Goal: Task Accomplishment & Management: Use online tool/utility

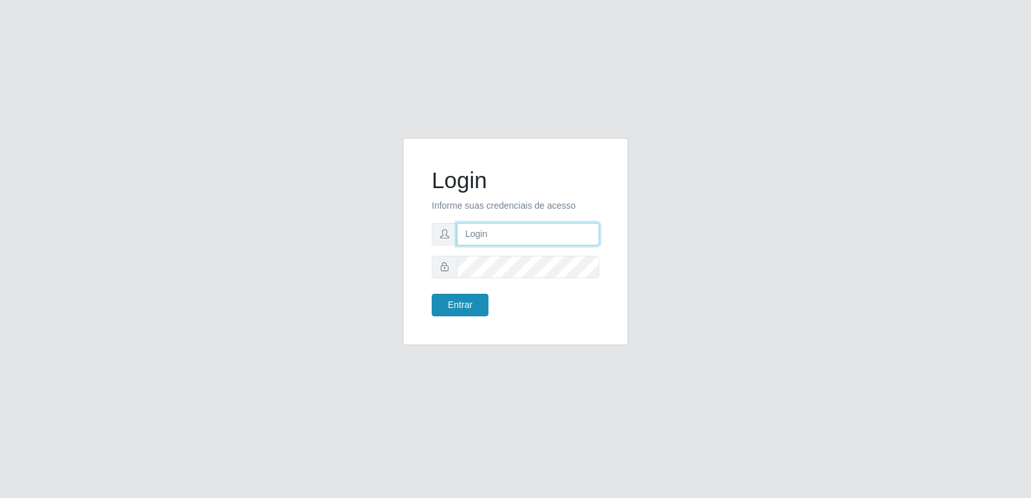
type input "[PERSON_NAME][EMAIL_ADDRESS][DOMAIN_NAME]"
click at [459, 294] on button "Entrar" at bounding box center [460, 305] width 57 height 23
click at [460, 298] on button "Entrar" at bounding box center [460, 305] width 57 height 23
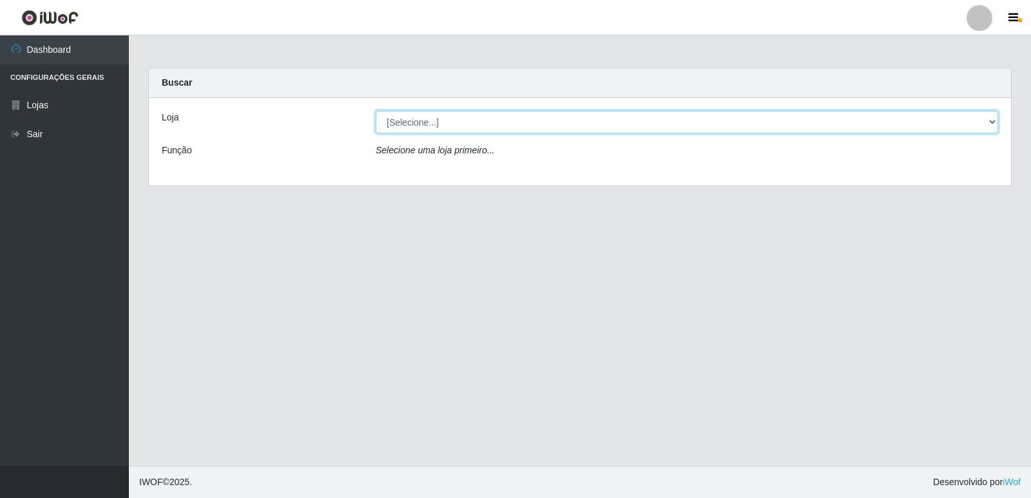
click at [456, 129] on select "[Selecione...] Hiper Queiroz - [GEOGRAPHIC_DATA] [GEOGRAPHIC_DATA] [GEOGRAPHIC_…" at bounding box center [687, 122] width 622 height 23
select select "516"
click at [376, 111] on select "[Selecione...] Hiper Queiroz - [GEOGRAPHIC_DATA] [GEOGRAPHIC_DATA] [GEOGRAPHIC_…" at bounding box center [687, 122] width 622 height 23
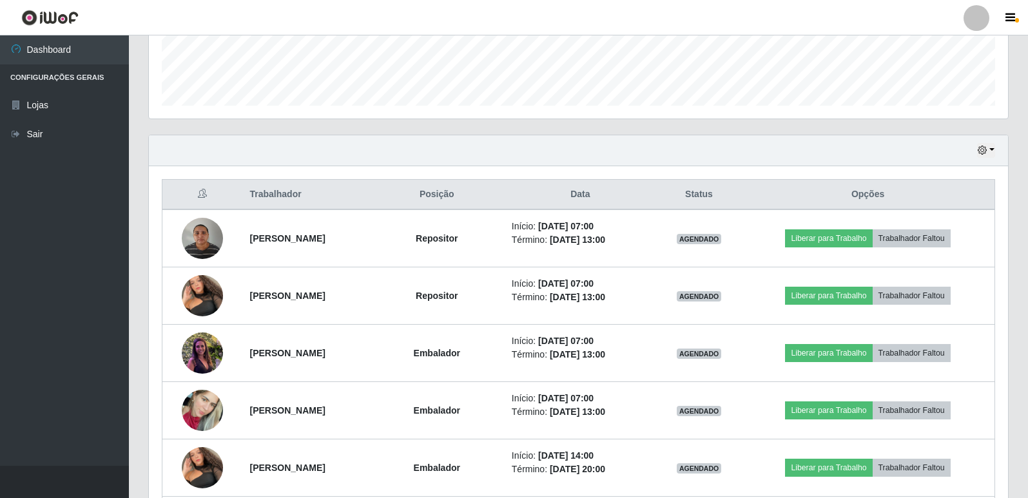
scroll to position [387, 0]
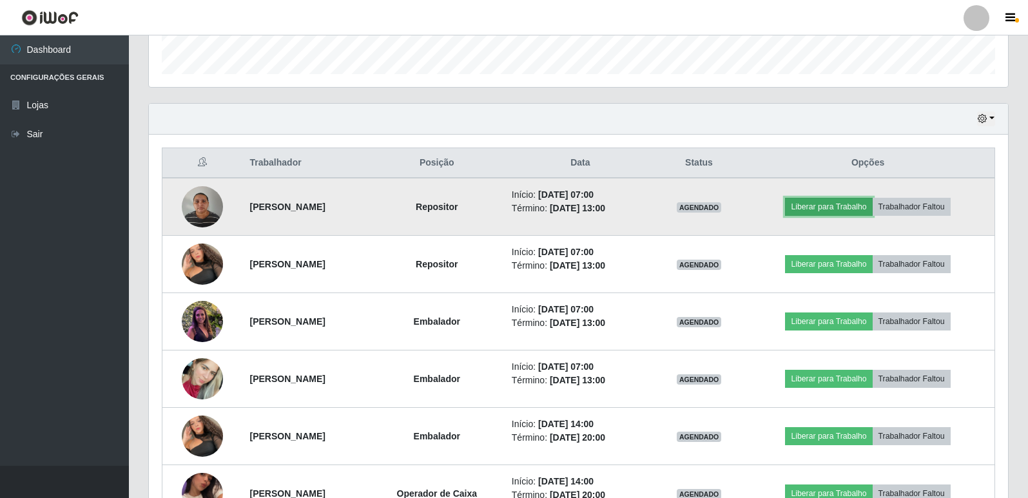
click at [859, 209] on button "Liberar para Trabalho" at bounding box center [828, 207] width 87 height 18
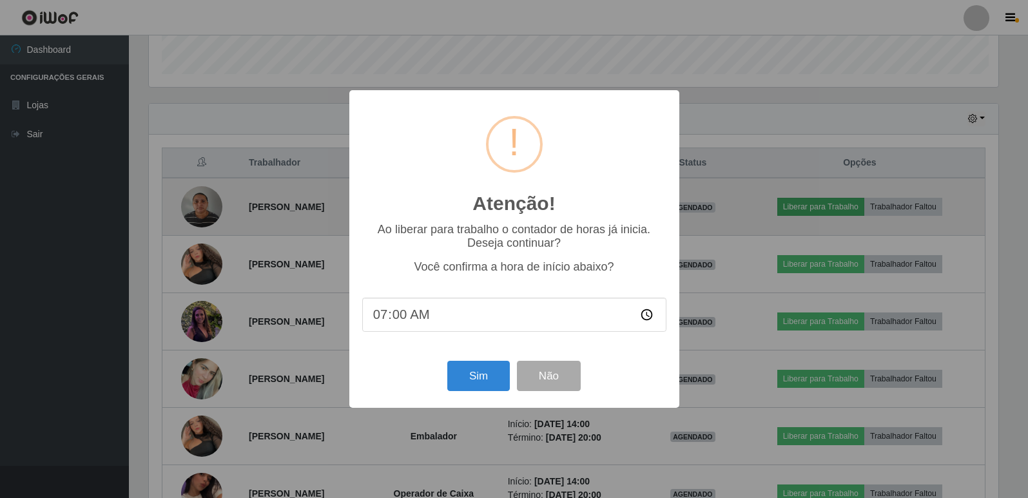
scroll to position [267, 852]
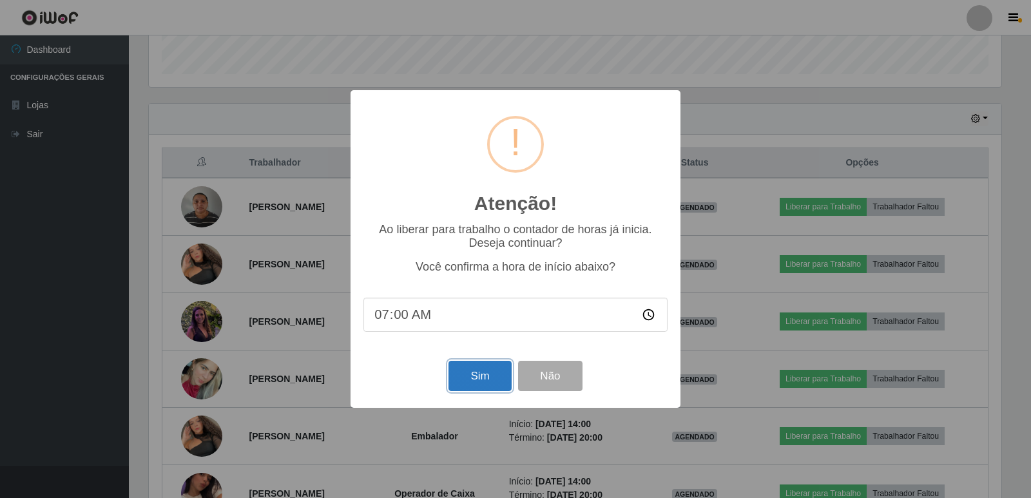
click at [502, 375] on button "Sim" at bounding box center [479, 376] width 62 height 30
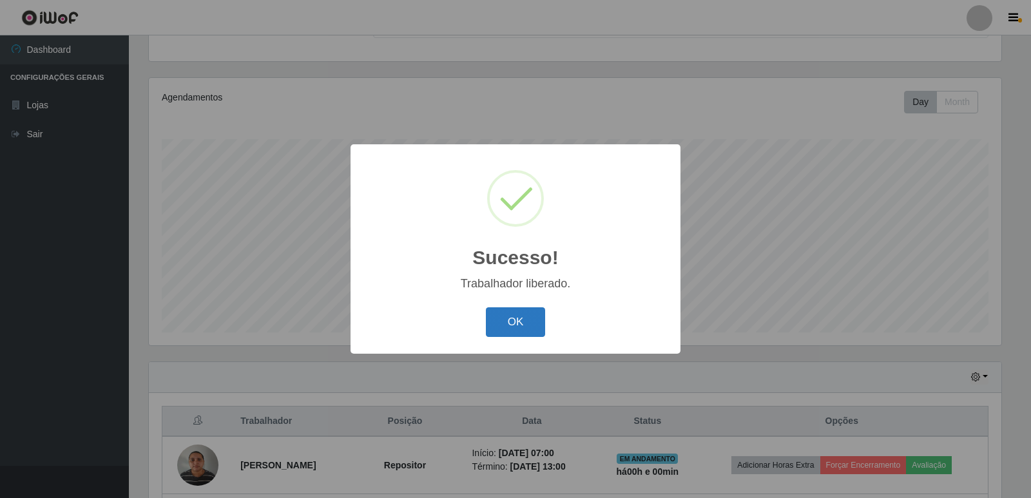
click at [519, 325] on button "OK" at bounding box center [516, 322] width 60 height 30
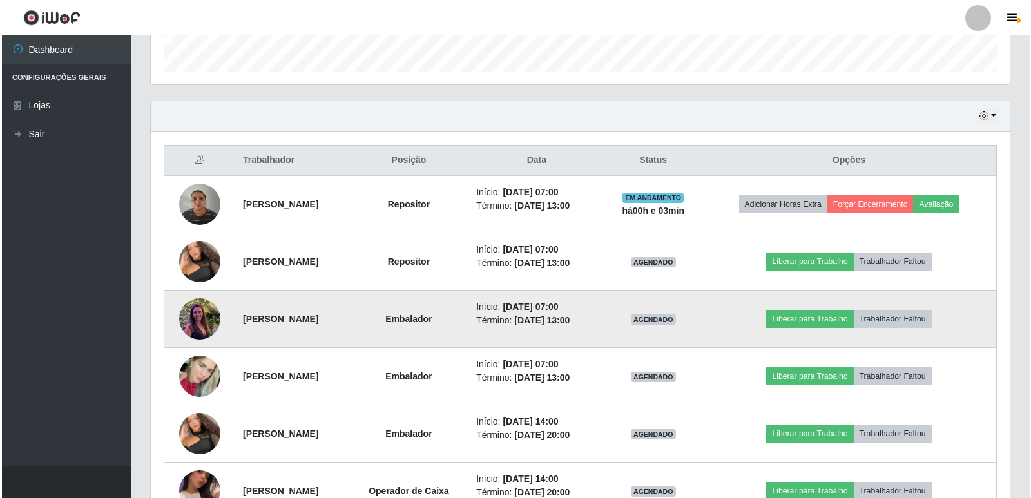
scroll to position [450, 0]
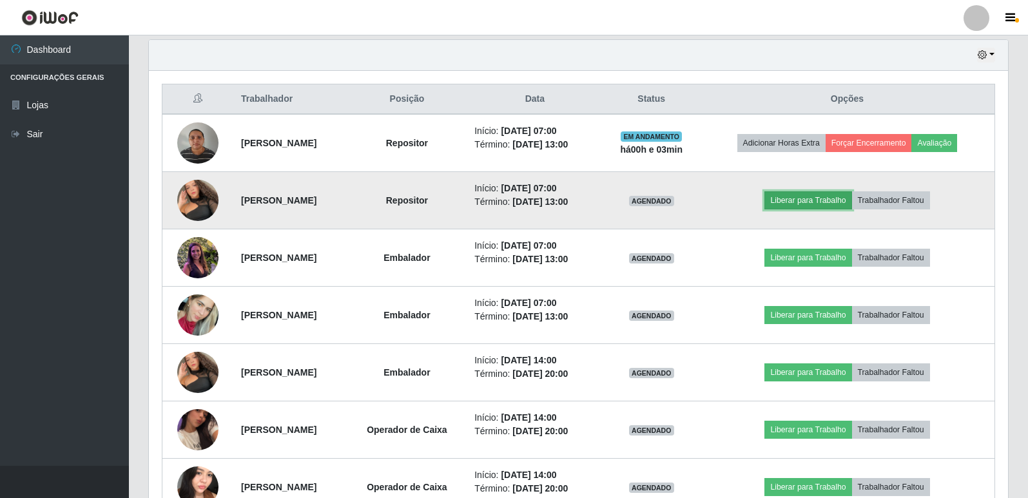
click at [816, 198] on button "Liberar para Trabalho" at bounding box center [807, 200] width 87 height 18
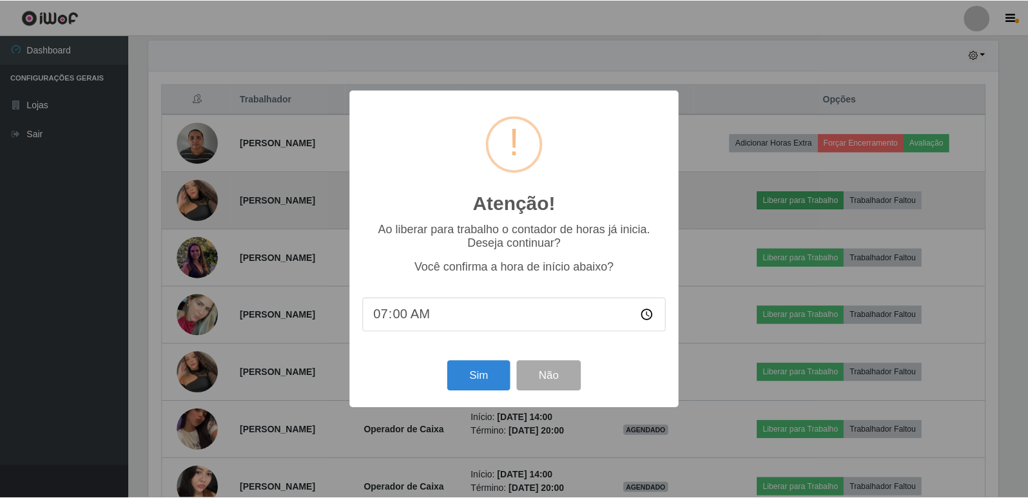
scroll to position [267, 852]
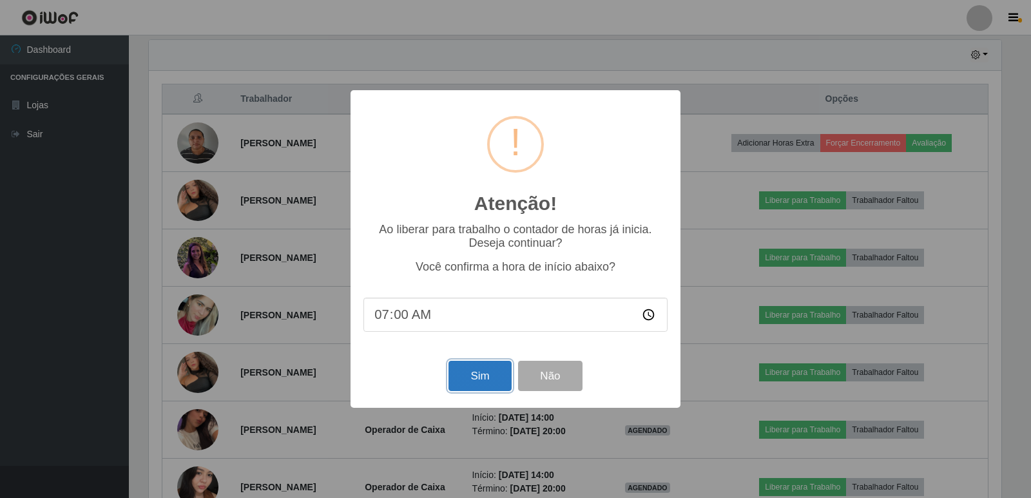
click at [471, 371] on button "Sim" at bounding box center [479, 376] width 62 height 30
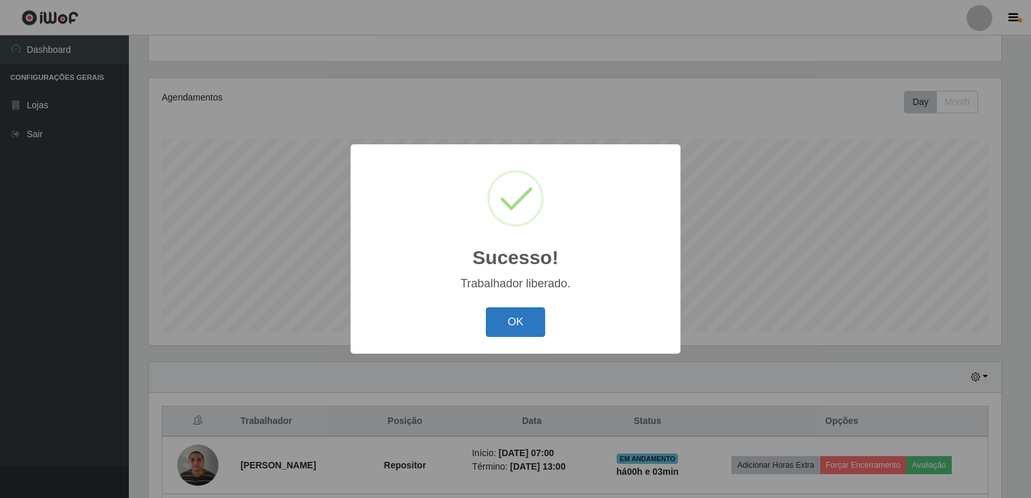
click at [517, 323] on button "OK" at bounding box center [516, 322] width 60 height 30
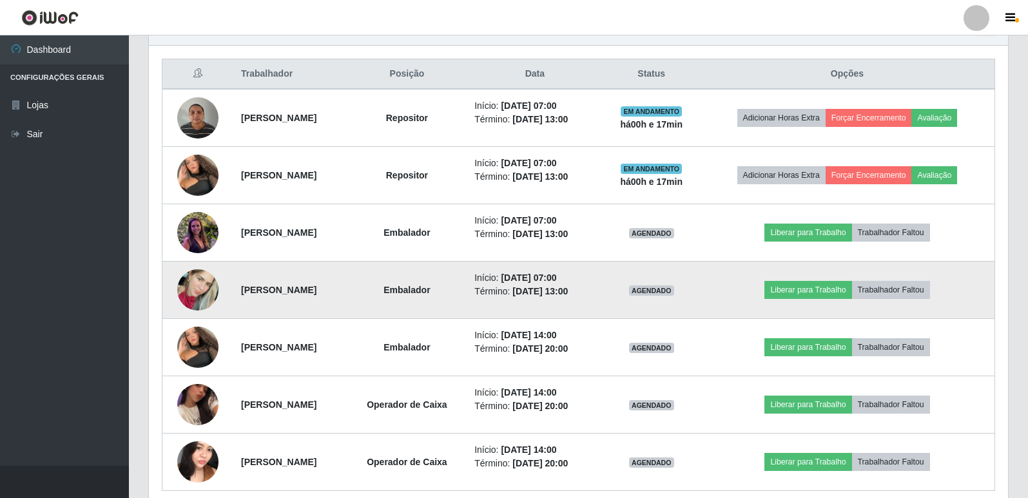
scroll to position [401, 0]
